Goal: Information Seeking & Learning: Learn about a topic

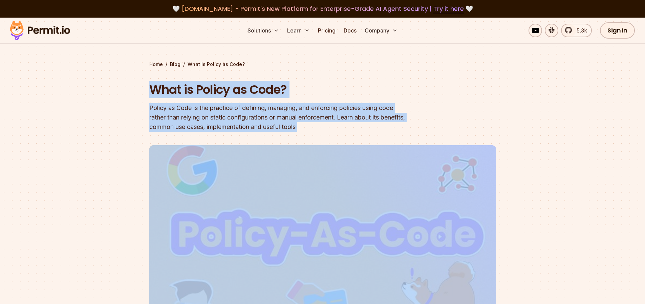
drag, startPoint x: 144, startPoint y: 86, endPoint x: 363, endPoint y: 138, distance: 224.9
click at [364, 139] on section "Home / Blog / What is Policy as Code? What is Policy as Code? Policy as Code is…" at bounding box center [322, 206] width 645 height 376
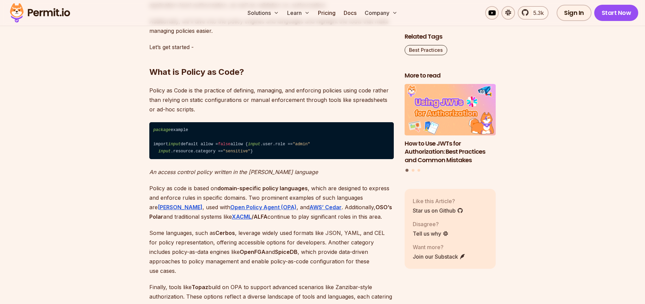
scroll to position [484, 0]
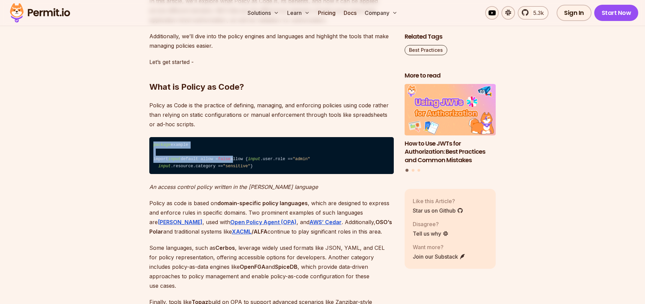
drag, startPoint x: 150, startPoint y: 147, endPoint x: 216, endPoint y: 182, distance: 74.3
click at [210, 174] on code "package example import input default allow = false allow { input .user.role == …" at bounding box center [271, 155] width 245 height 37
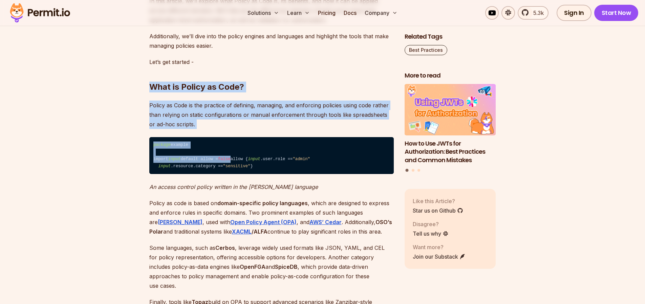
drag, startPoint x: 151, startPoint y: 91, endPoint x: 246, endPoint y: 178, distance: 128.3
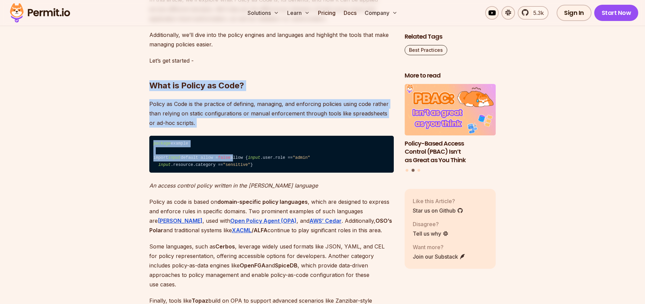
click at [201, 168] on code "package example import input default allow = false allow { input .user.role == …" at bounding box center [271, 154] width 245 height 37
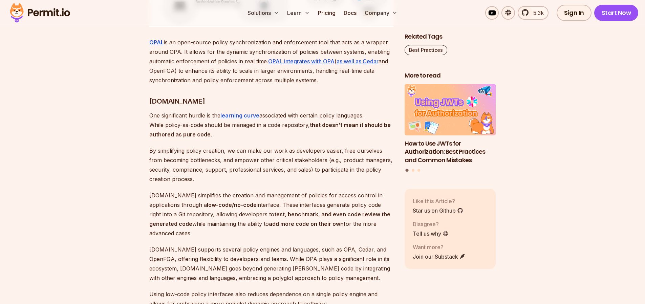
scroll to position [2401, 0]
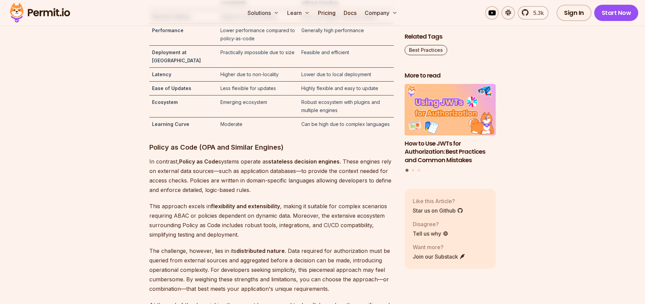
click at [40, 14] on img at bounding box center [40, 12] width 66 height 23
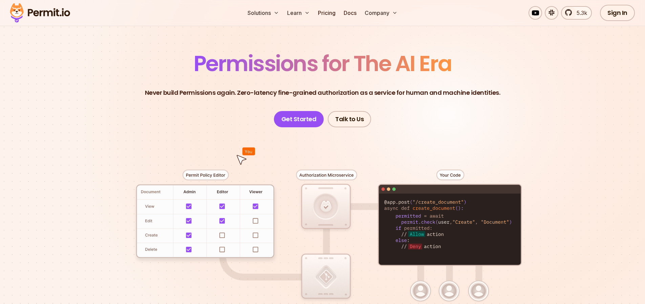
scroll to position [58, 0]
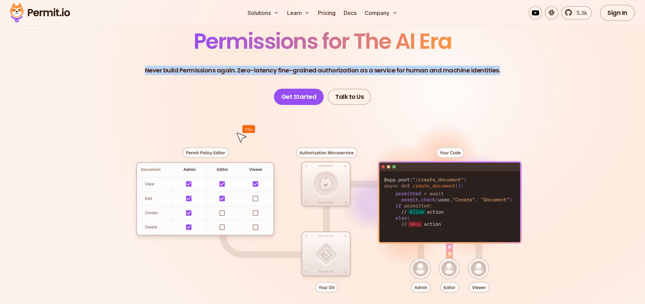
drag, startPoint x: 144, startPoint y: 68, endPoint x: 399, endPoint y: 79, distance: 255.4
click at [388, 79] on header "Permissions for The AI Era Never build Permissions again. Zero-latency fine-gra…" at bounding box center [323, 67] width 474 height 75
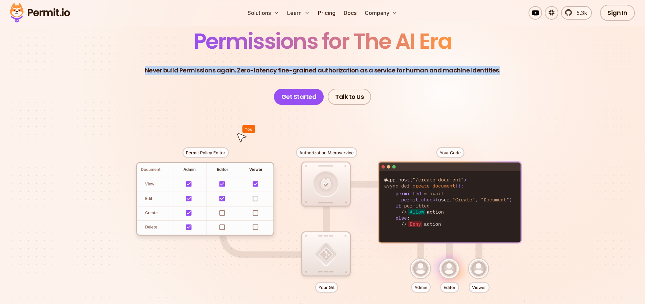
click at [451, 73] on p "Never build Permissions again. Zero-latency fine-grained authorization as a ser…" at bounding box center [323, 70] width 356 height 9
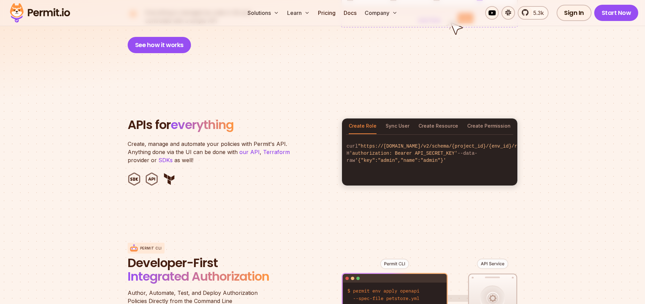
scroll to position [626, 0]
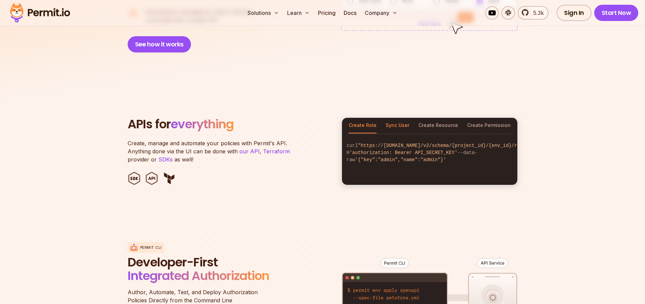
click at [393, 118] on button "Sync User" at bounding box center [398, 126] width 24 height 16
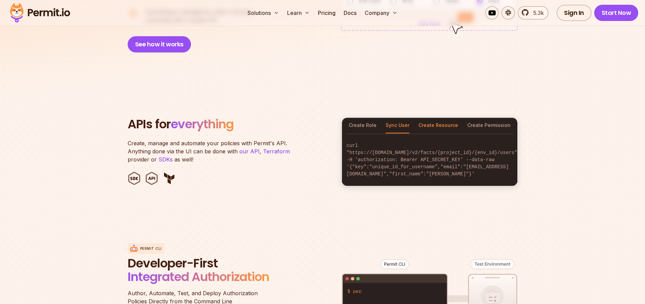
click at [428, 118] on button "Create Resource" at bounding box center [439, 126] width 40 height 16
